Goal: Task Accomplishment & Management: Manage account settings

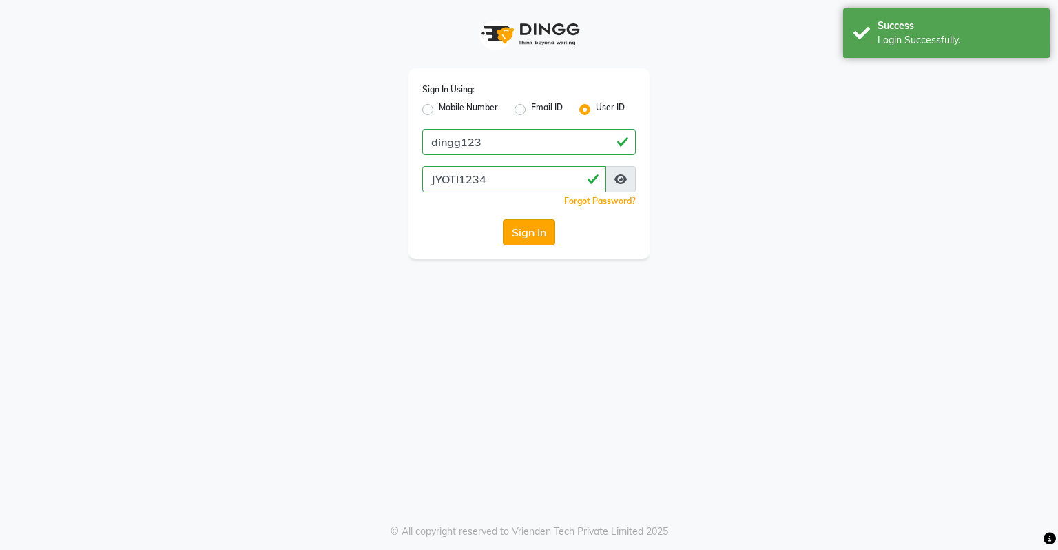
click at [519, 236] on button "Sign In" at bounding box center [529, 232] width 52 height 26
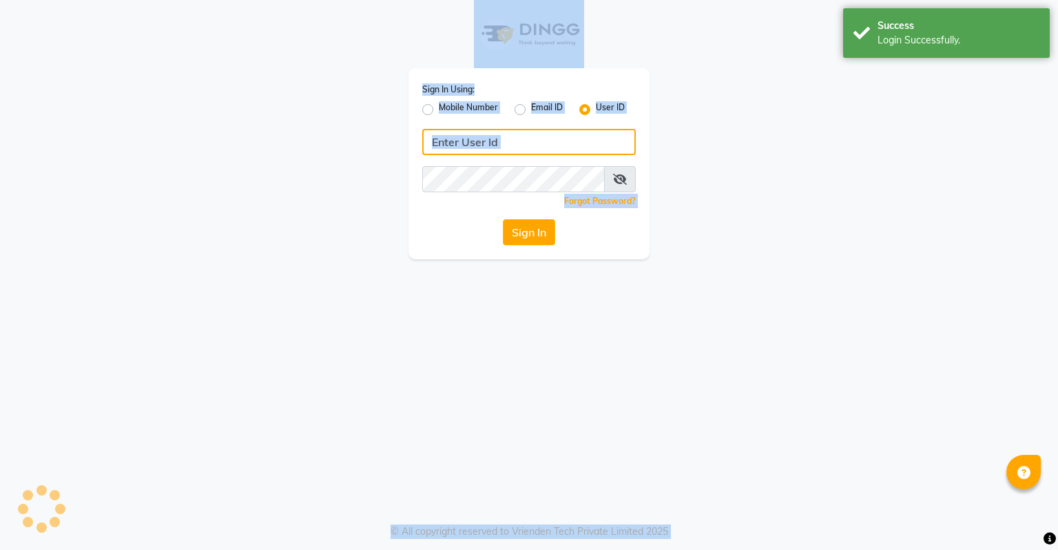
type input "dingg123"
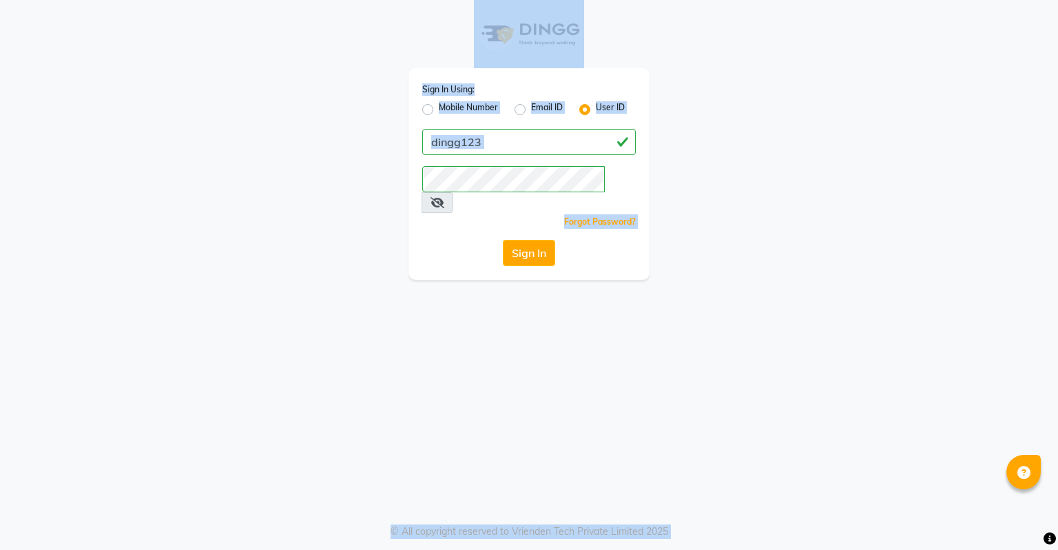
click at [821, 191] on div "Sign In Using: Mobile Number Email ID User ID dingg123 Remember me Forgot Passw…" at bounding box center [528, 140] width 785 height 280
